Goal: Information Seeking & Learning: Learn about a topic

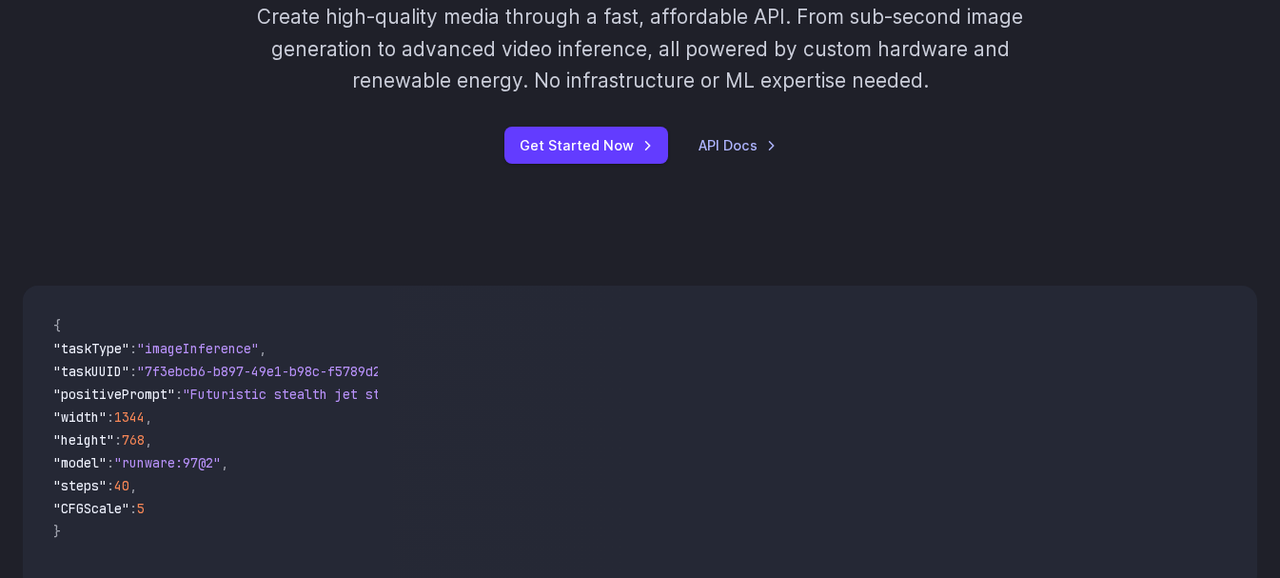
scroll to position [286, 0]
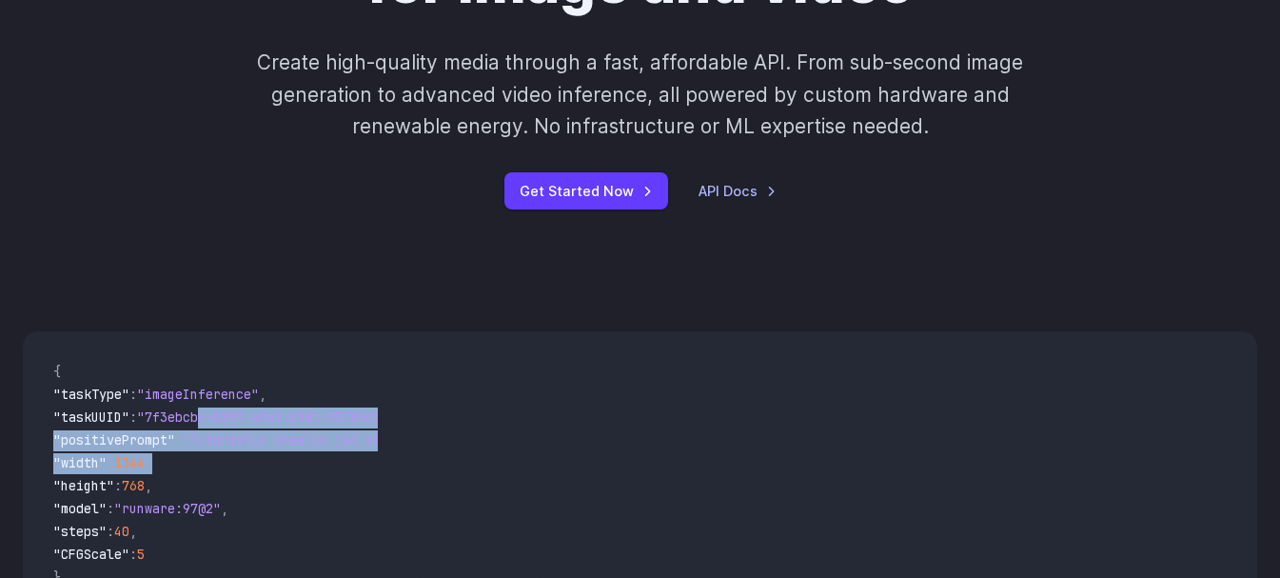
drag, startPoint x: 218, startPoint y: 407, endPoint x: 261, endPoint y: 346, distance: 75.3
click at [225, 469] on code "{ "taskType" : "imageInference" , "taskUUID" : "7f3ebcb6-b897-49e1-b98c-f5789d2…" at bounding box center [208, 484] width 340 height 274
click at [271, 293] on div "**********" at bounding box center [640, 524] width 1280 height 509
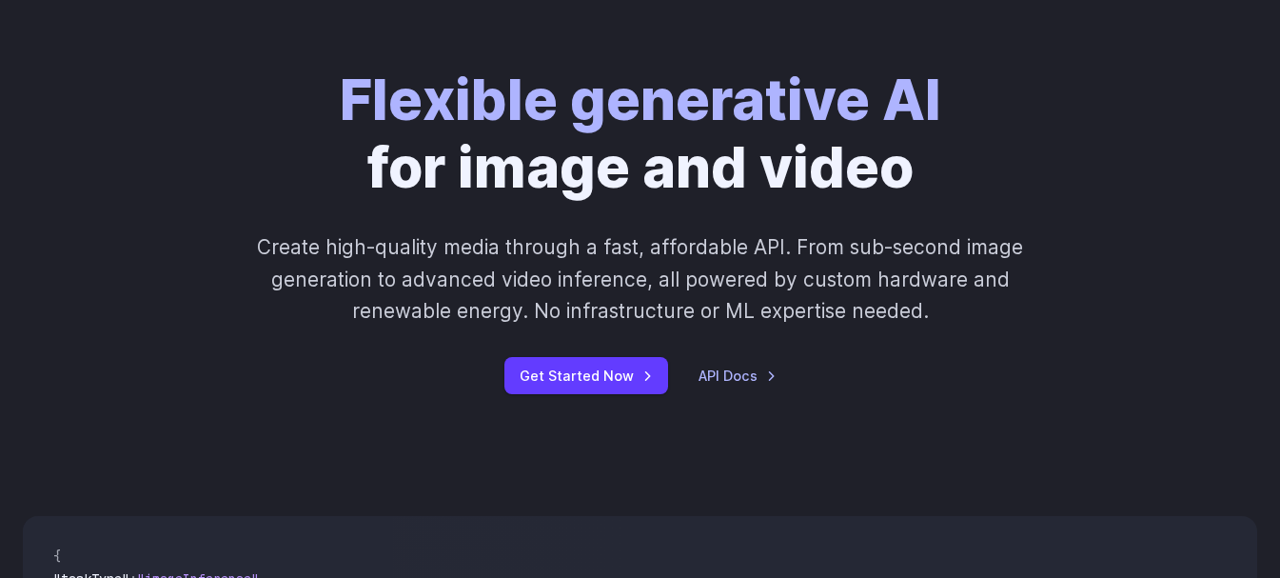
scroll to position [0, 0]
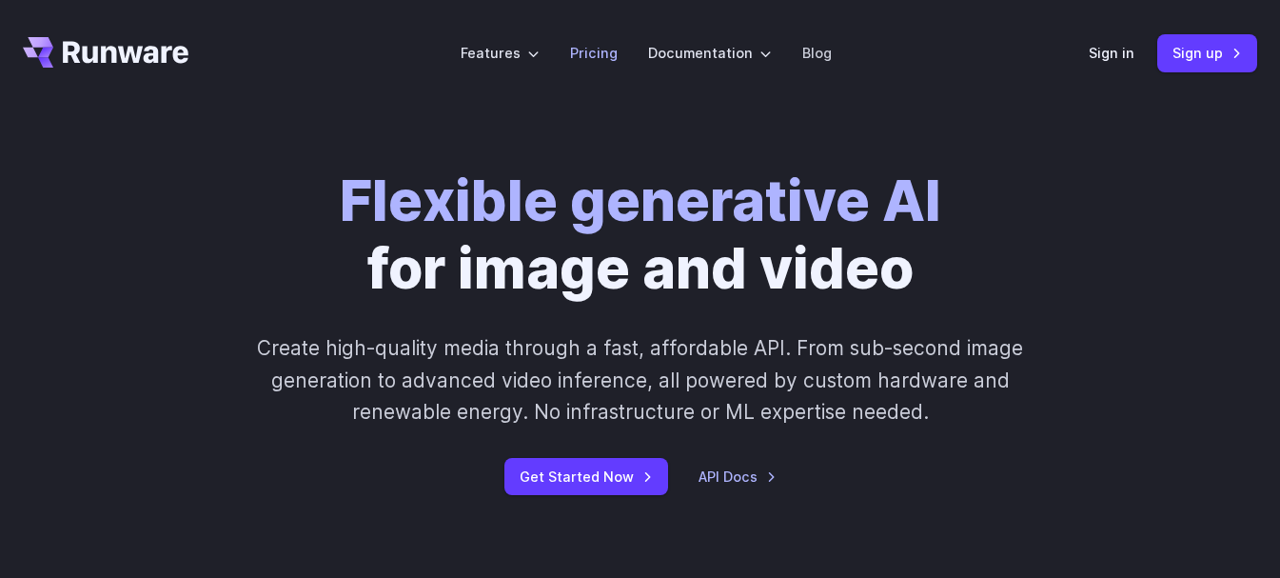
click at [597, 53] on link "Pricing" at bounding box center [594, 53] width 48 height 22
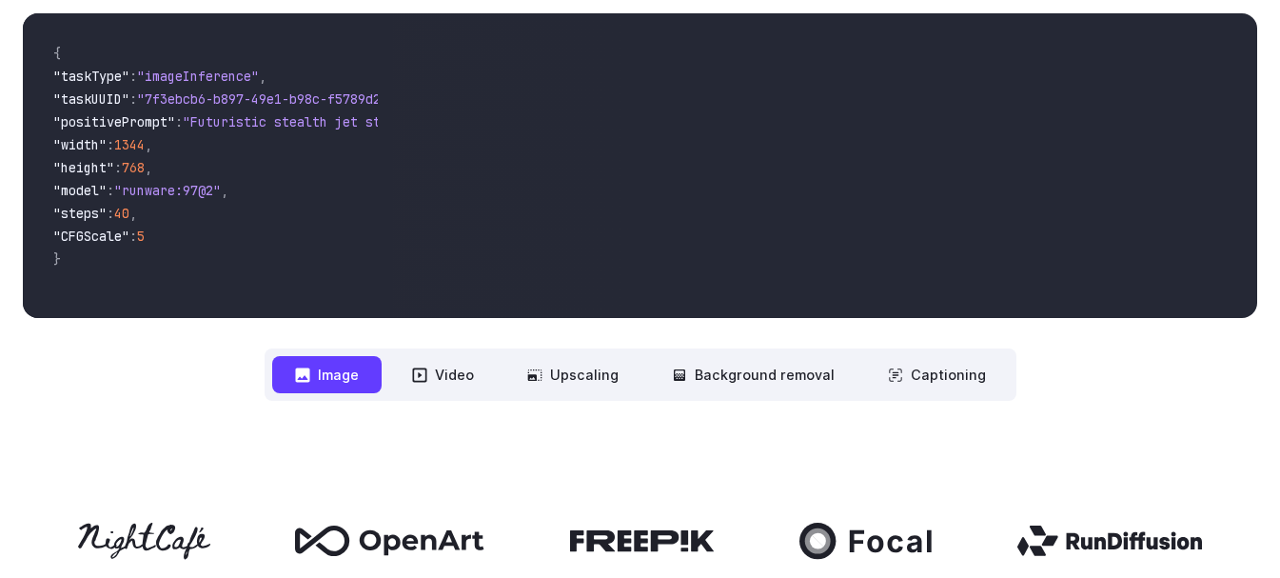
scroll to position [571, 0]
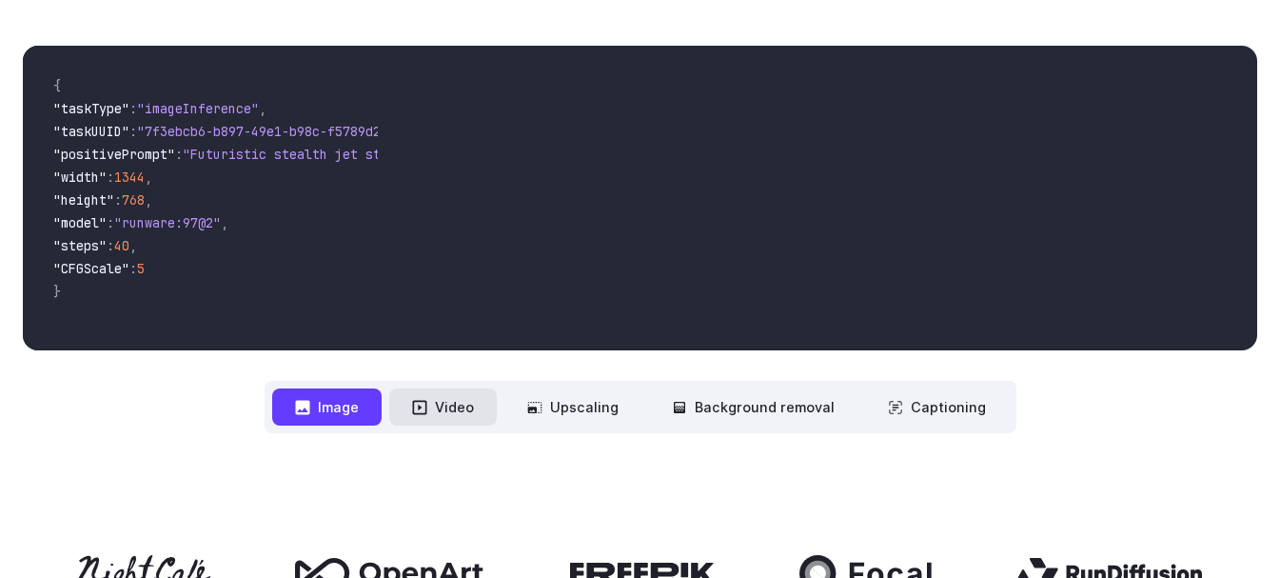
click at [456, 415] on button "Video" at bounding box center [443, 406] width 108 height 37
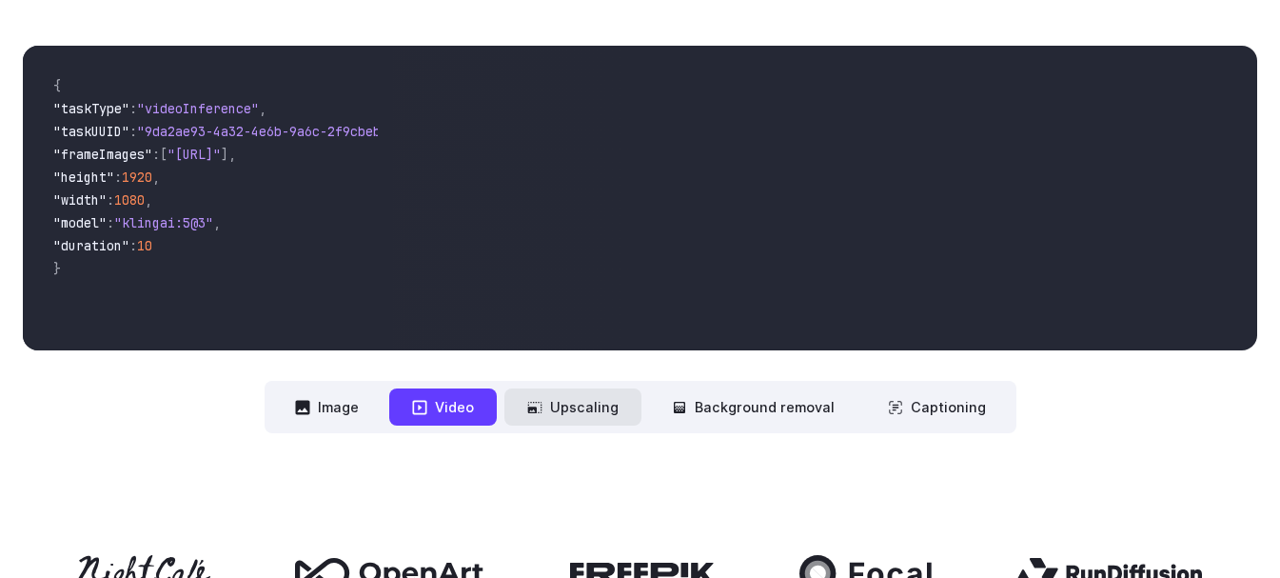
click at [584, 407] on button "Upscaling" at bounding box center [573, 406] width 137 height 37
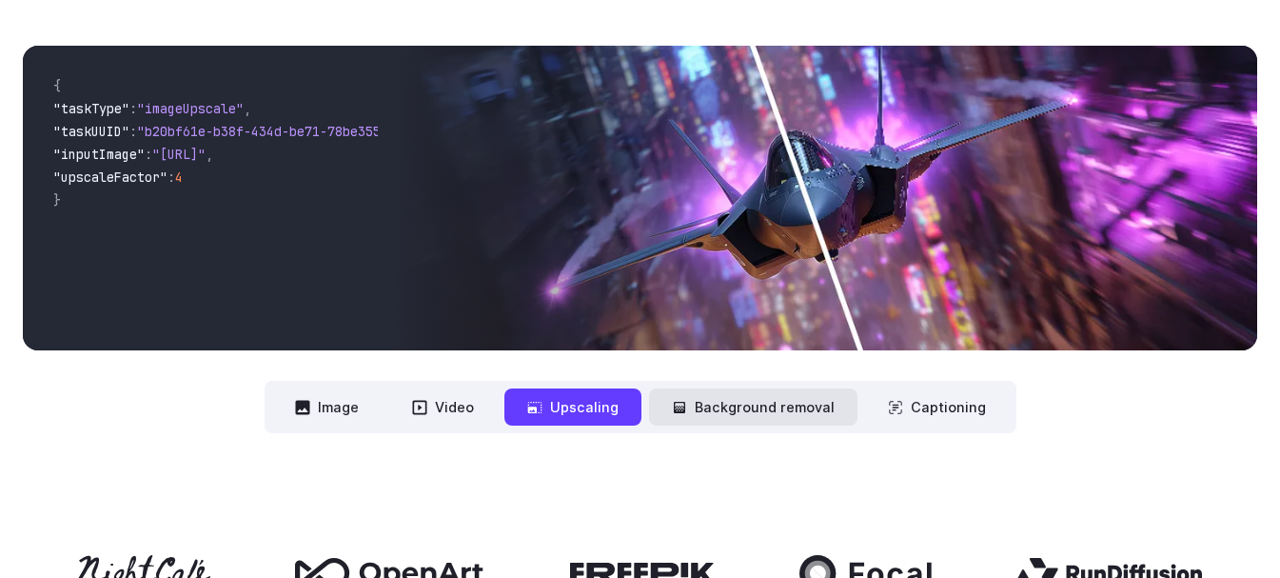
click at [700, 403] on button "Background removal" at bounding box center [753, 406] width 208 height 37
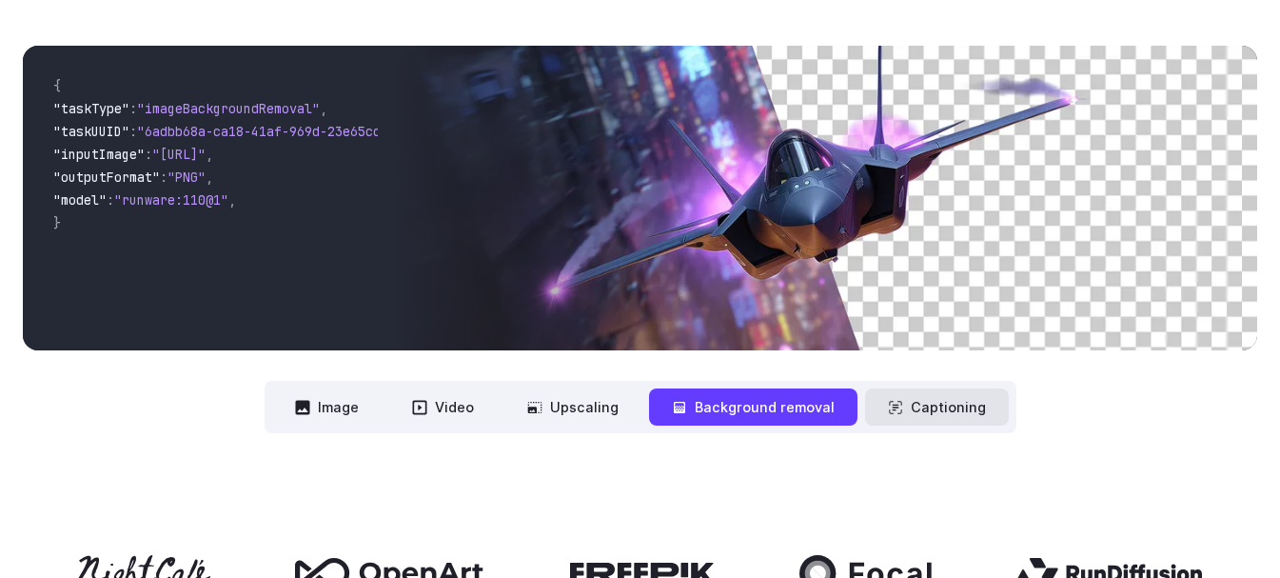
click at [904, 404] on button "Captioning" at bounding box center [937, 406] width 144 height 37
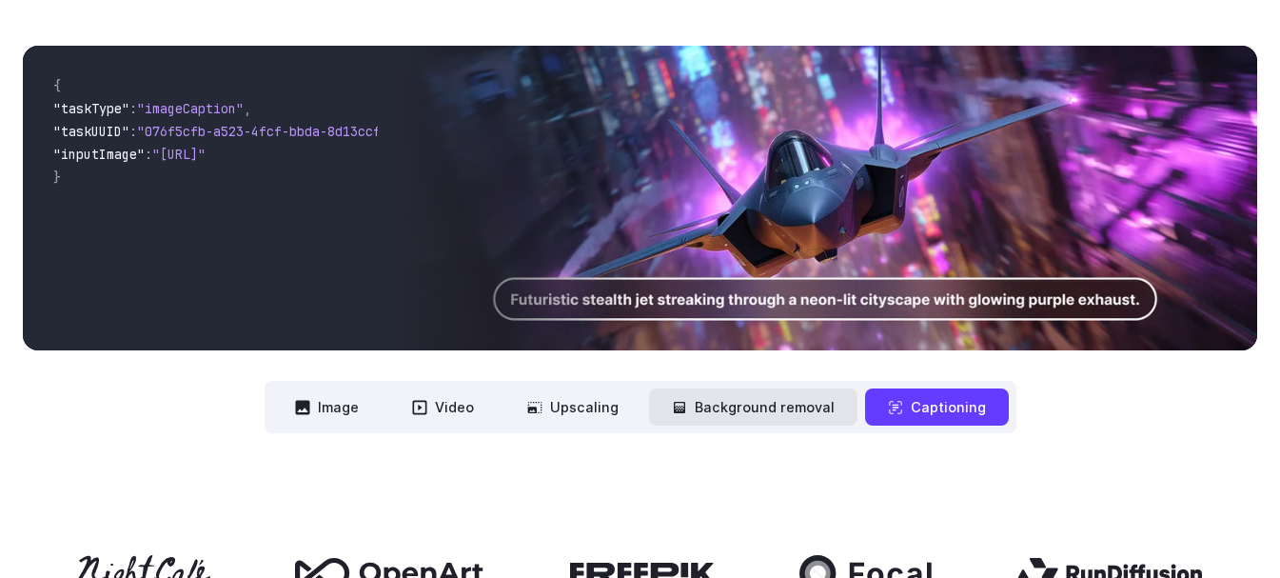
click at [799, 406] on button "Background removal" at bounding box center [753, 406] width 208 height 37
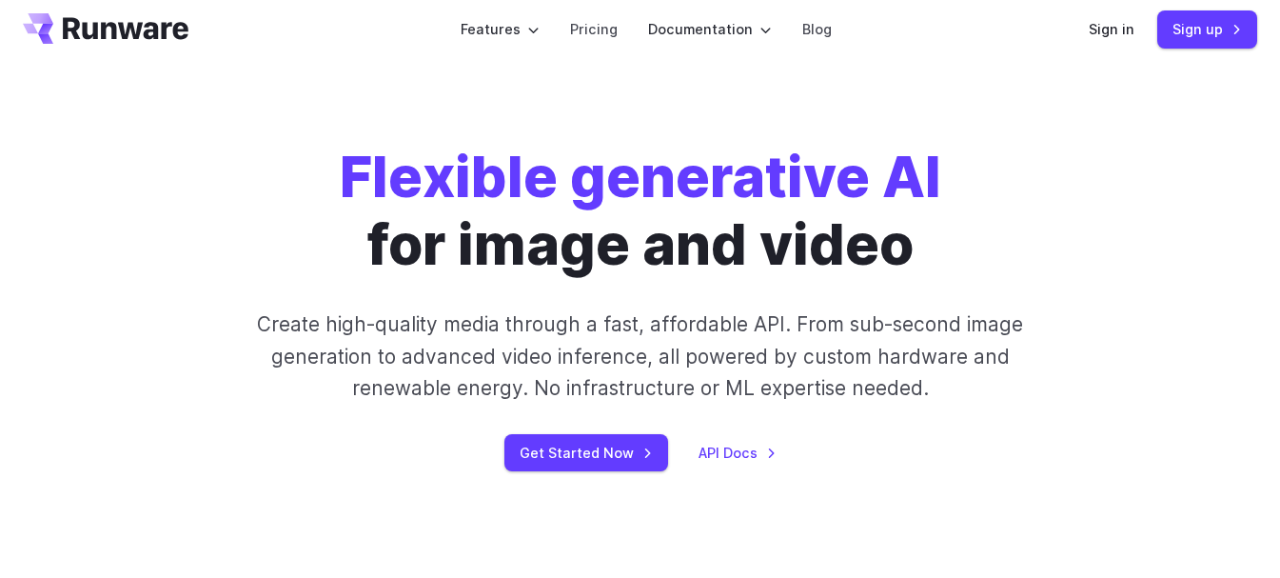
scroll to position [0, 0]
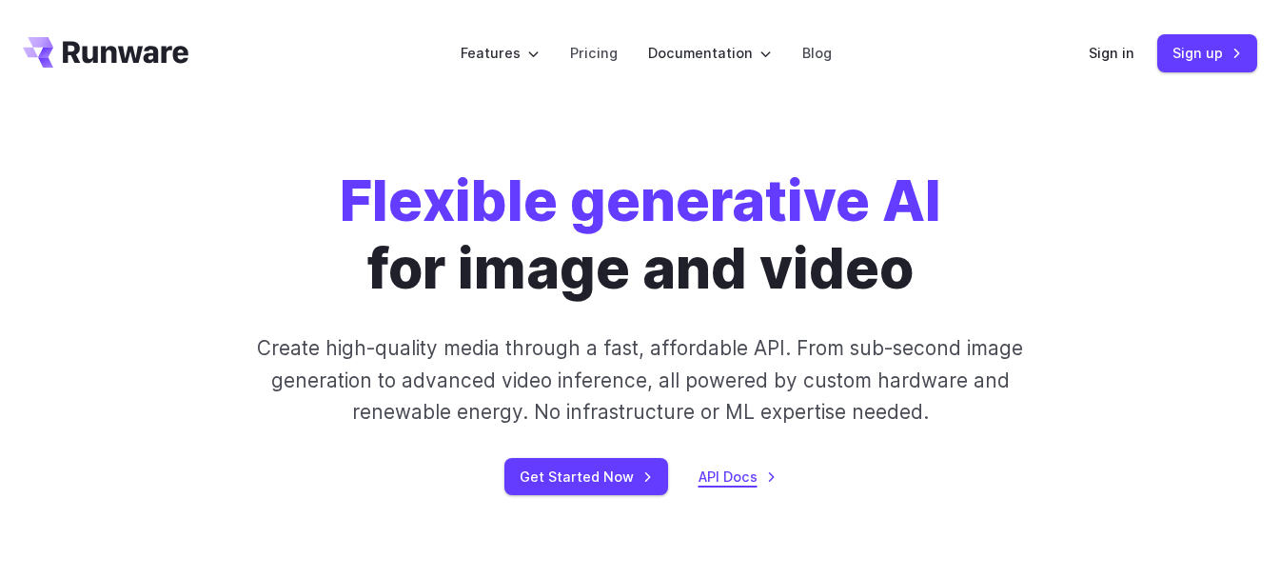
click at [722, 472] on link "API Docs" at bounding box center [738, 477] width 78 height 22
